Goal: Information Seeking & Learning: Learn about a topic

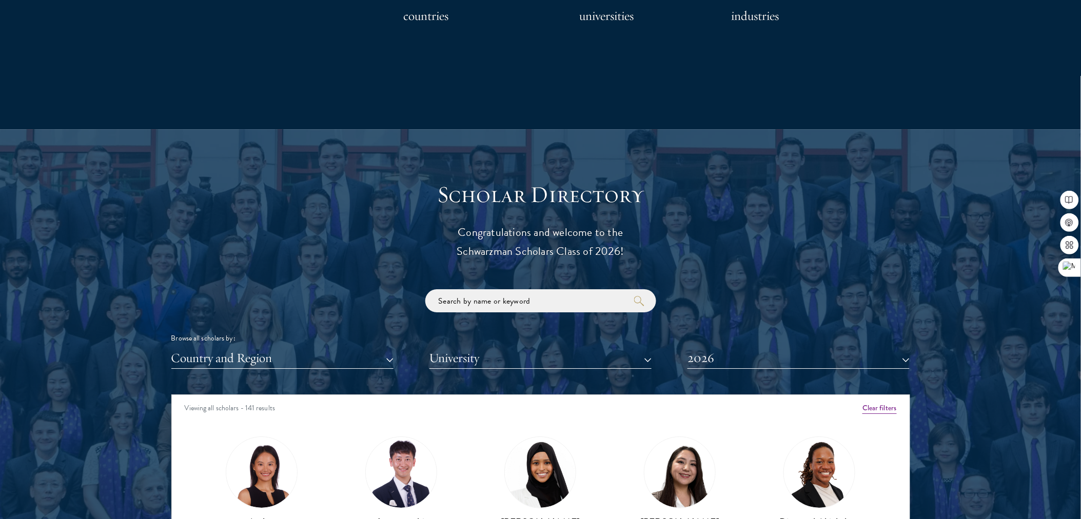
scroll to position [1140, 0]
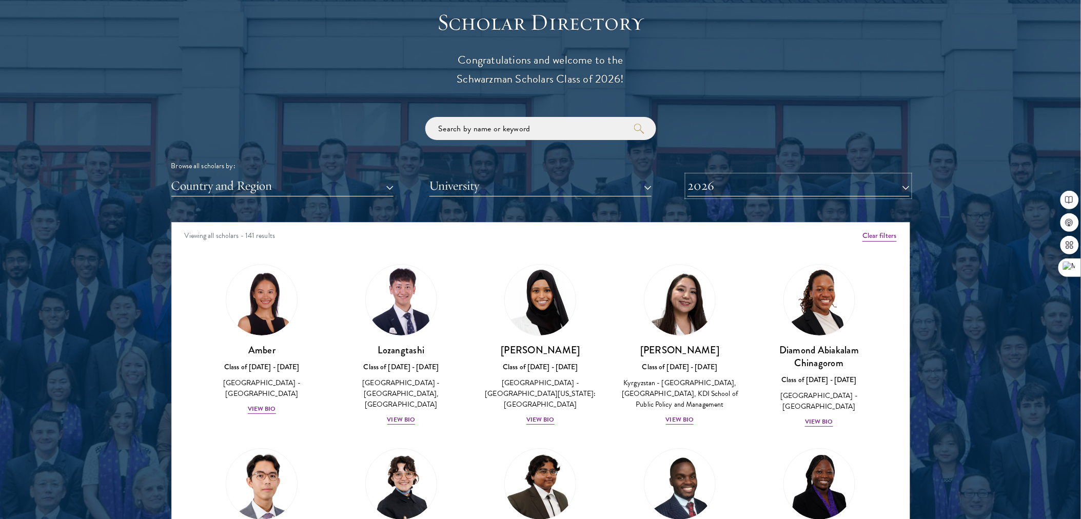
click at [706, 192] on button "2026" at bounding box center [799, 185] width 222 height 21
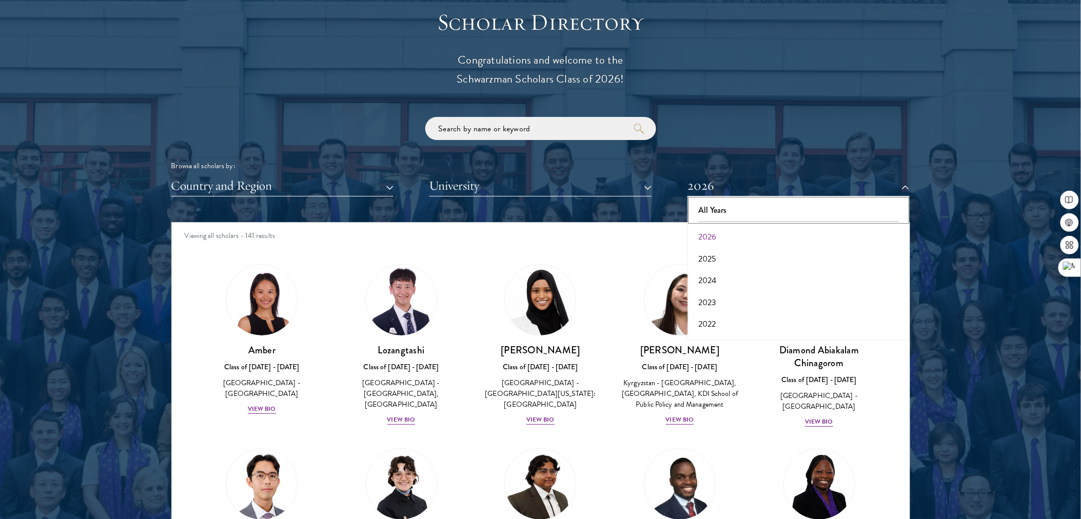
click at [710, 211] on button "All Years" at bounding box center [799, 211] width 216 height 22
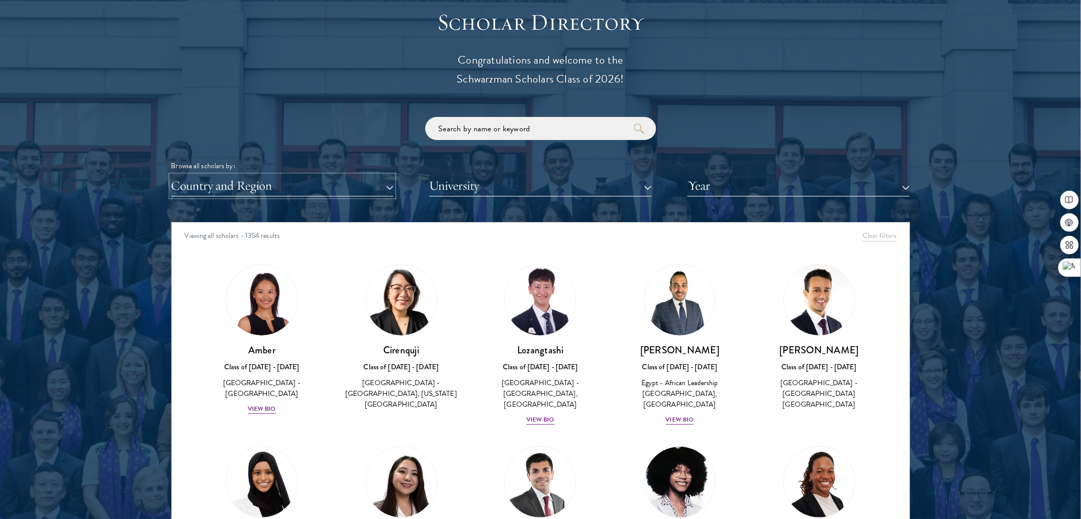
click at [280, 187] on button "Country and Region" at bounding box center [282, 185] width 222 height 21
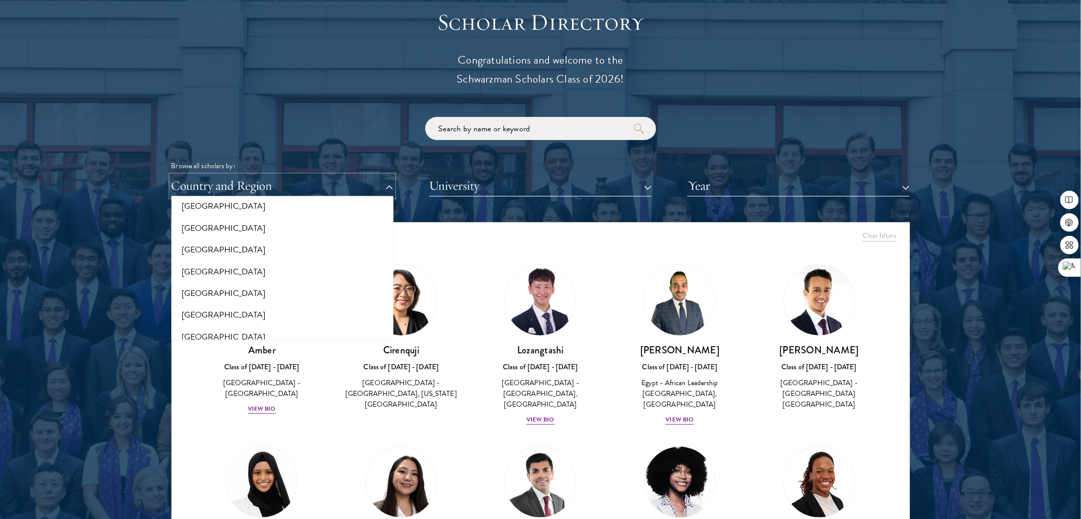
scroll to position [1292, 0]
click at [236, 314] on button "[GEOGRAPHIC_DATA]" at bounding box center [282, 316] width 216 height 22
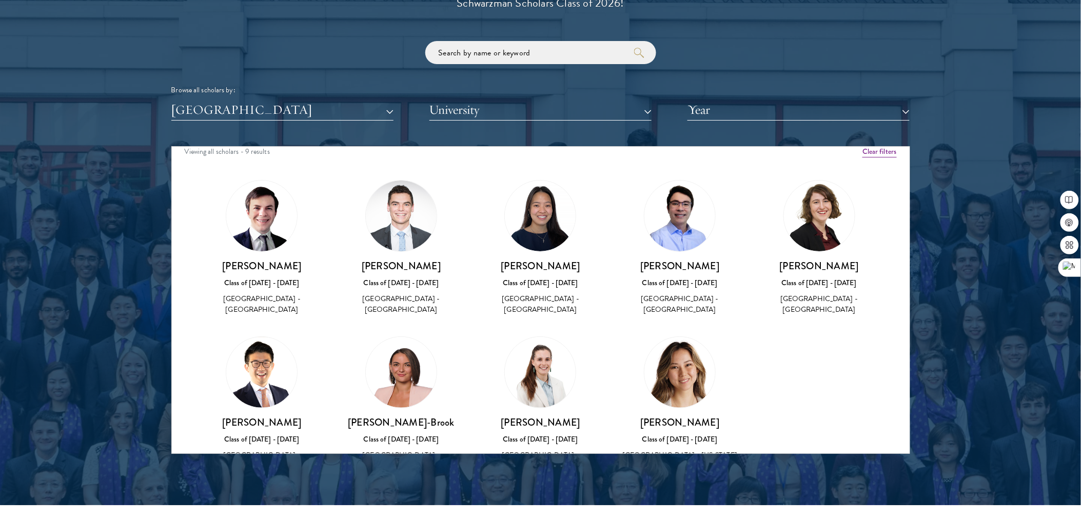
scroll to position [13, 0]
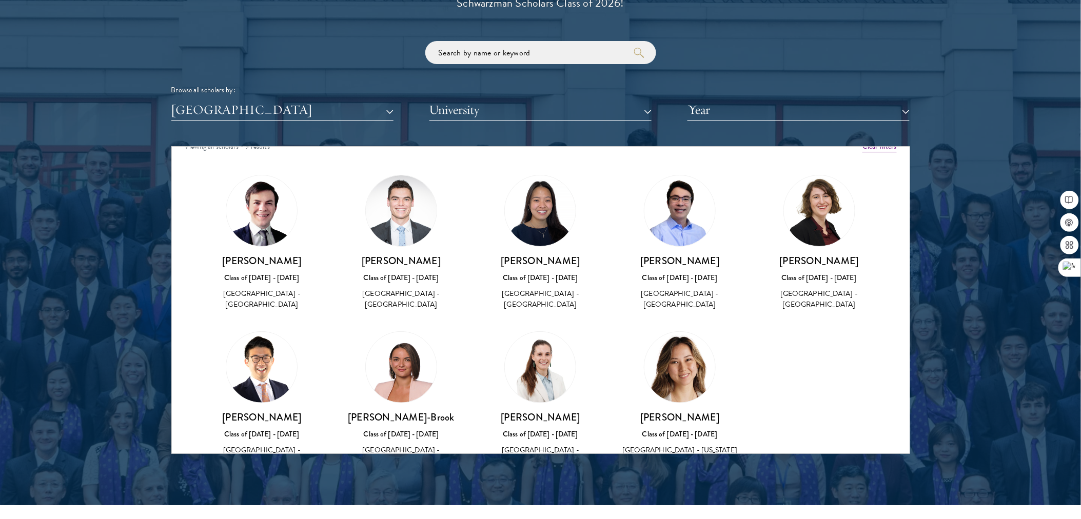
click at [456, 342] on div "Christina Wiremu-Brook Class of 2022 - 2023 New Zealand - Middlebury College" at bounding box center [401, 399] width 119 height 136
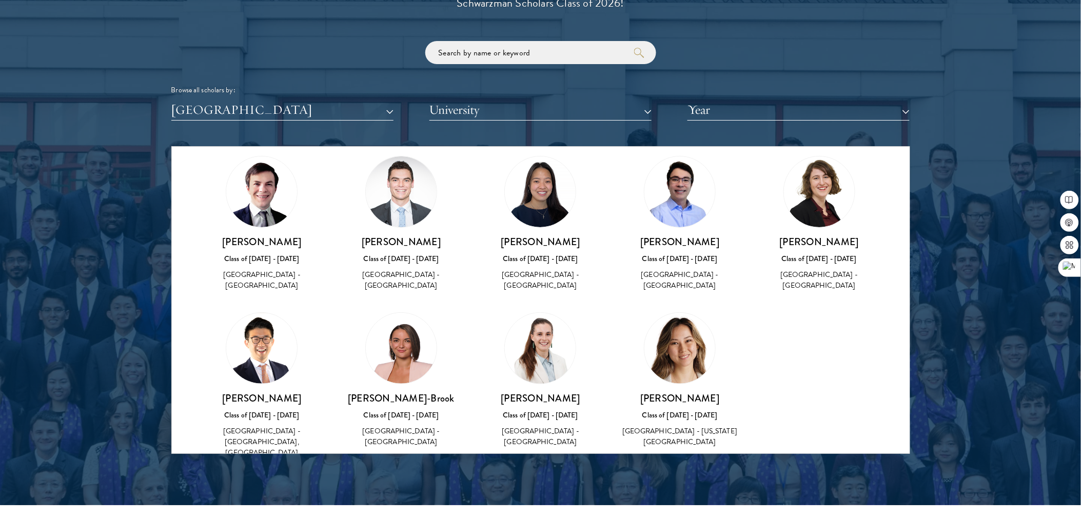
scroll to position [51, 0]
